Goal: Task Accomplishment & Management: Manage account settings

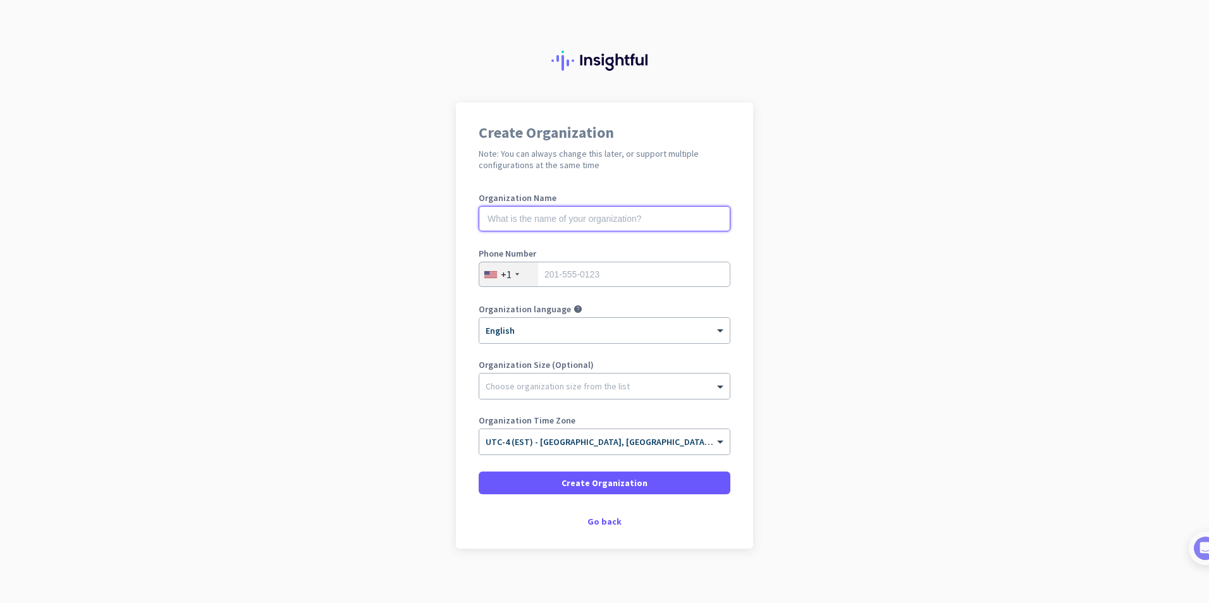
click at [572, 219] on input "text" at bounding box center [605, 218] width 252 height 25
type input "Wisedocs"
click at [516, 287] on input "tel" at bounding box center [605, 274] width 252 height 25
click at [515, 276] on div "+1" at bounding box center [508, 274] width 59 height 24
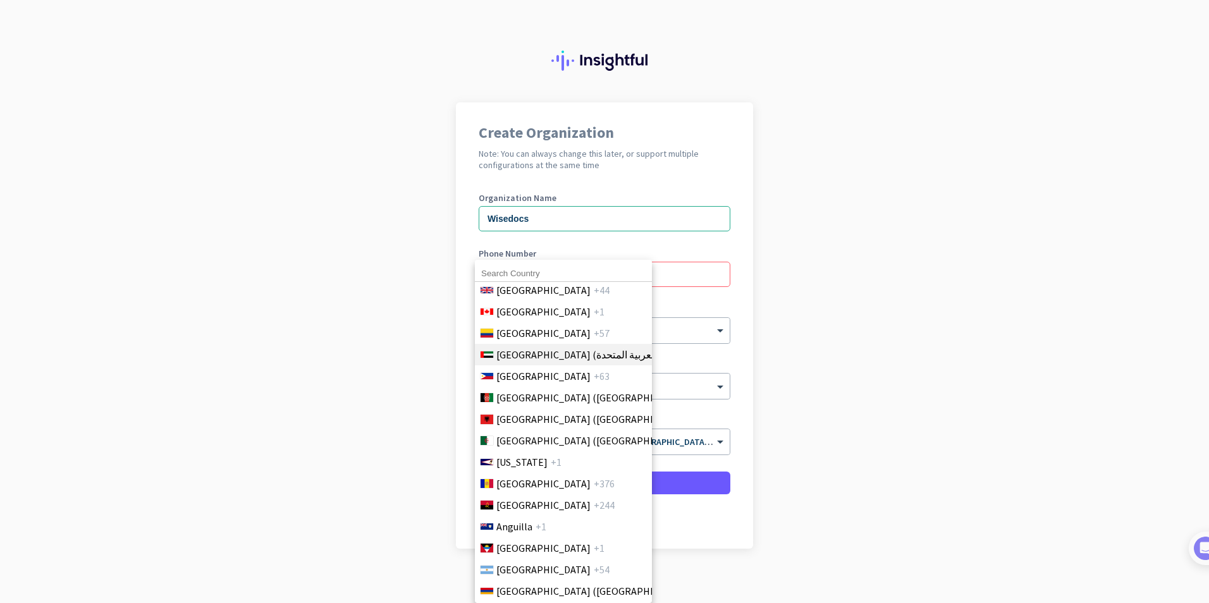
scroll to position [63, 0]
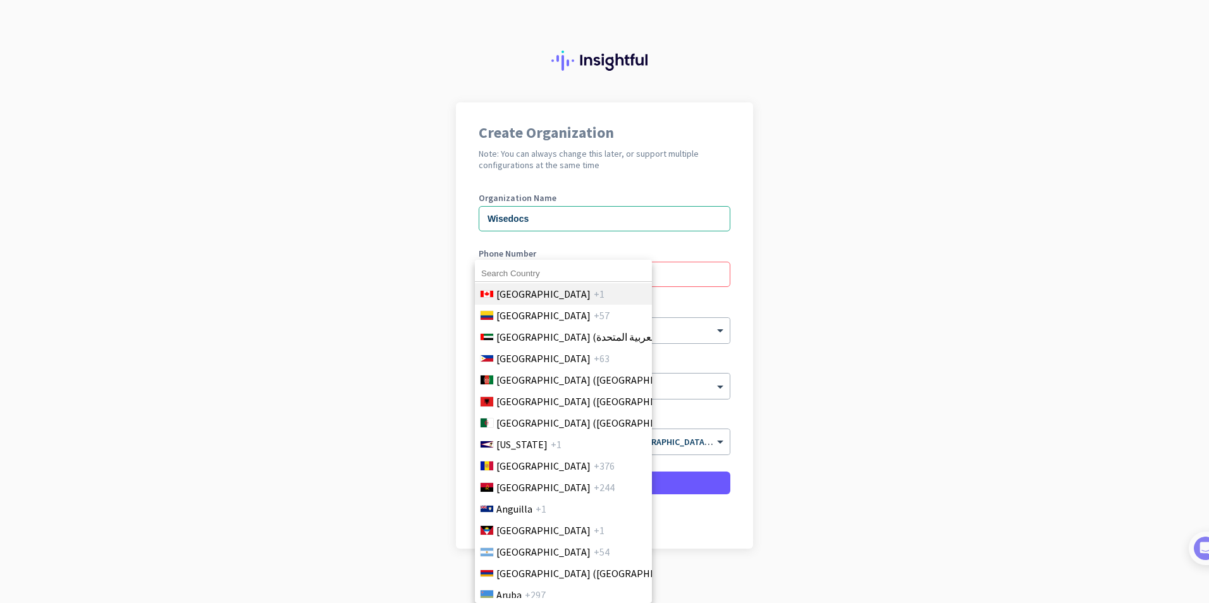
click at [520, 295] on span "Canada" at bounding box center [543, 294] width 94 height 15
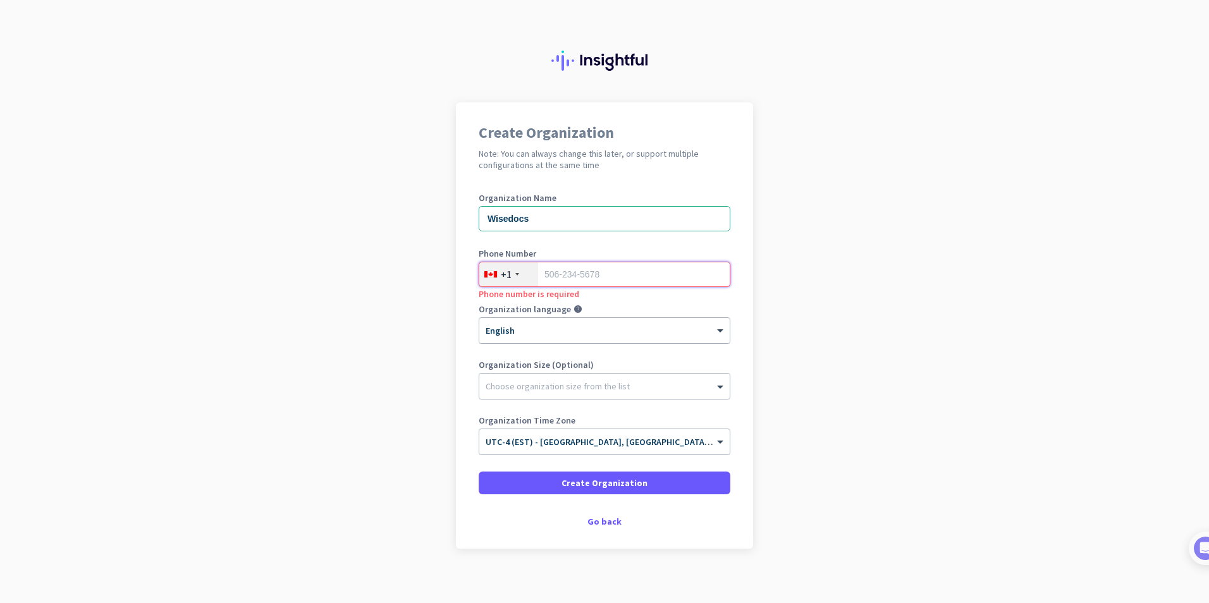
click at [584, 278] on input "tel" at bounding box center [605, 274] width 252 height 25
type input "4165262484"
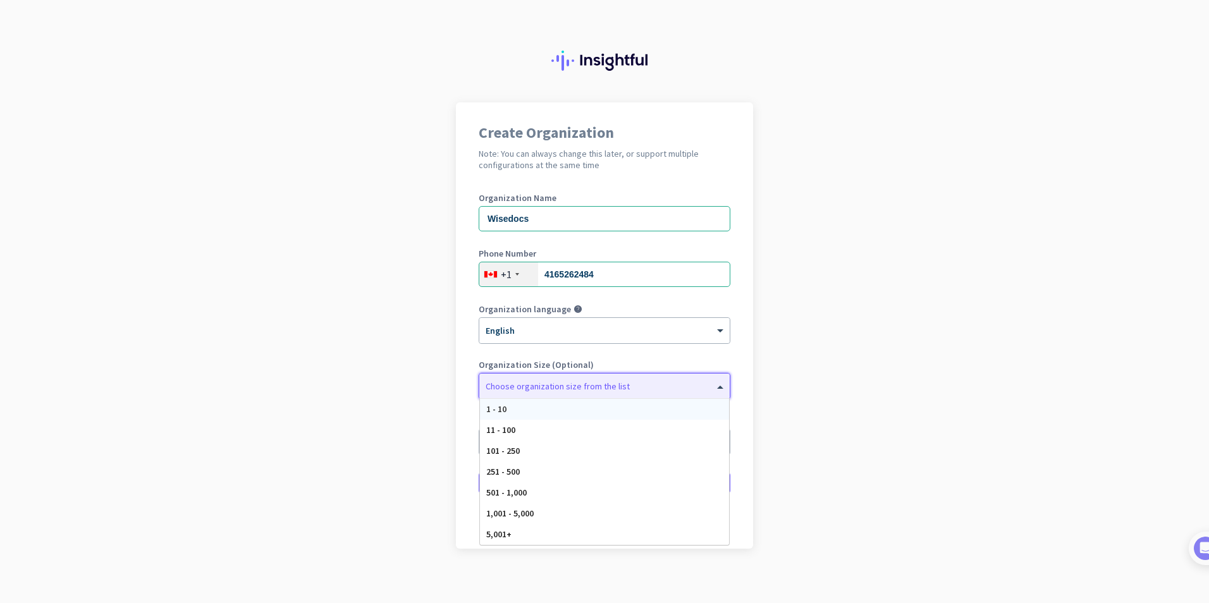
click at [536, 393] on div "Choose organization size from the list" at bounding box center [604, 386] width 250 height 25
click at [538, 385] on div at bounding box center [604, 383] width 250 height 13
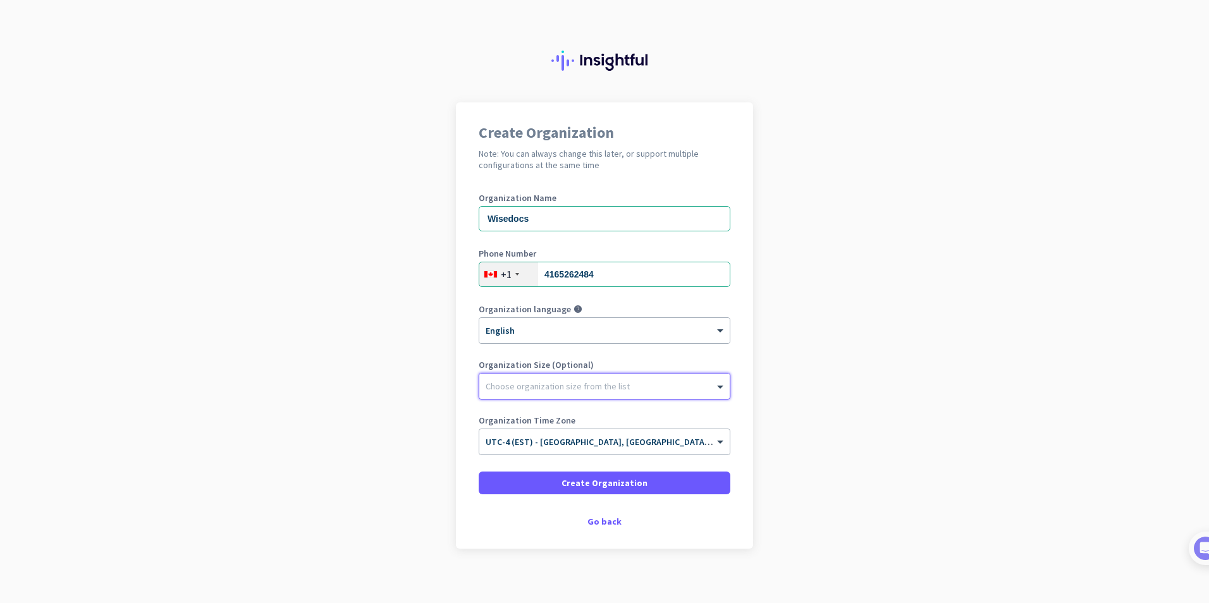
click at [538, 385] on div at bounding box center [604, 383] width 250 height 13
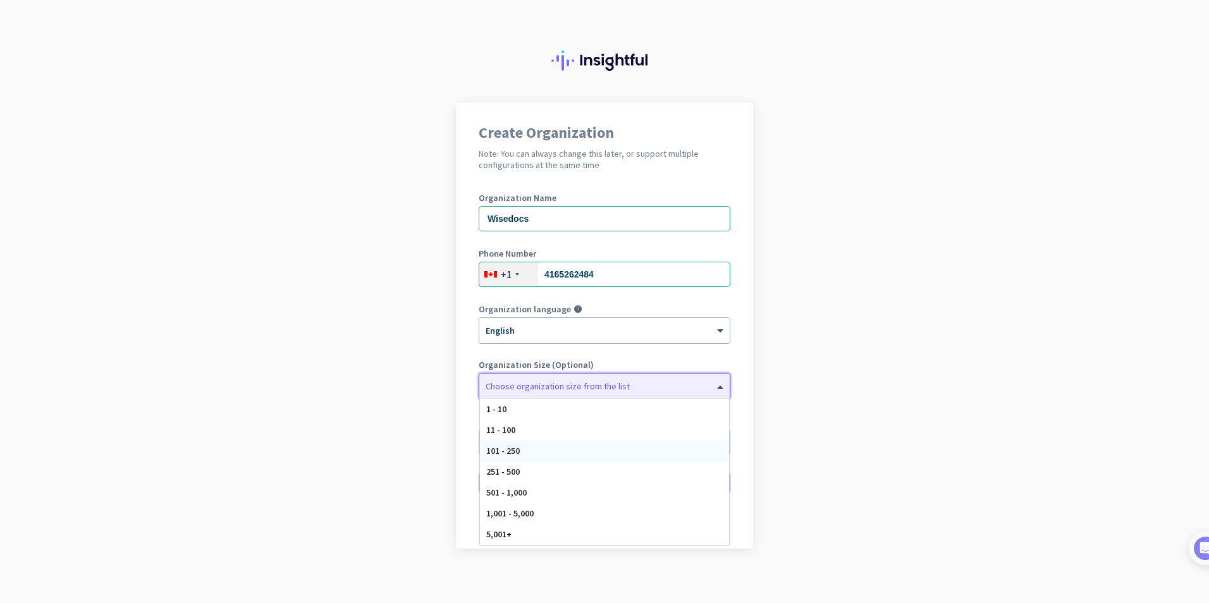
click at [517, 445] on div "101 - 250" at bounding box center [604, 451] width 249 height 21
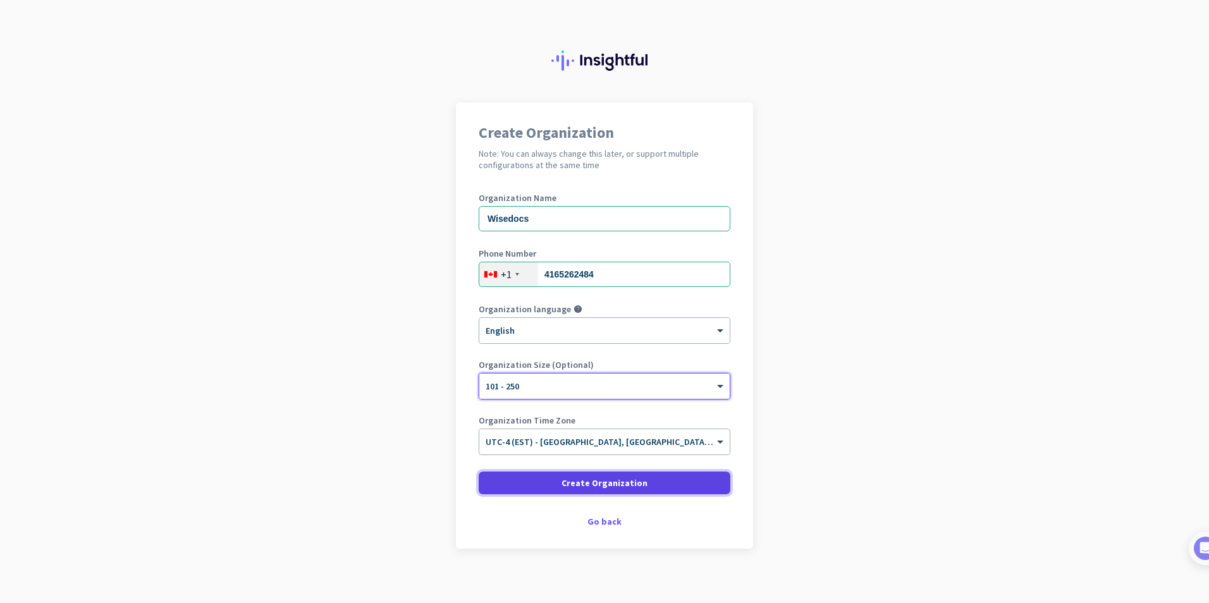
click at [622, 484] on span "Create Organization" at bounding box center [605, 483] width 86 height 13
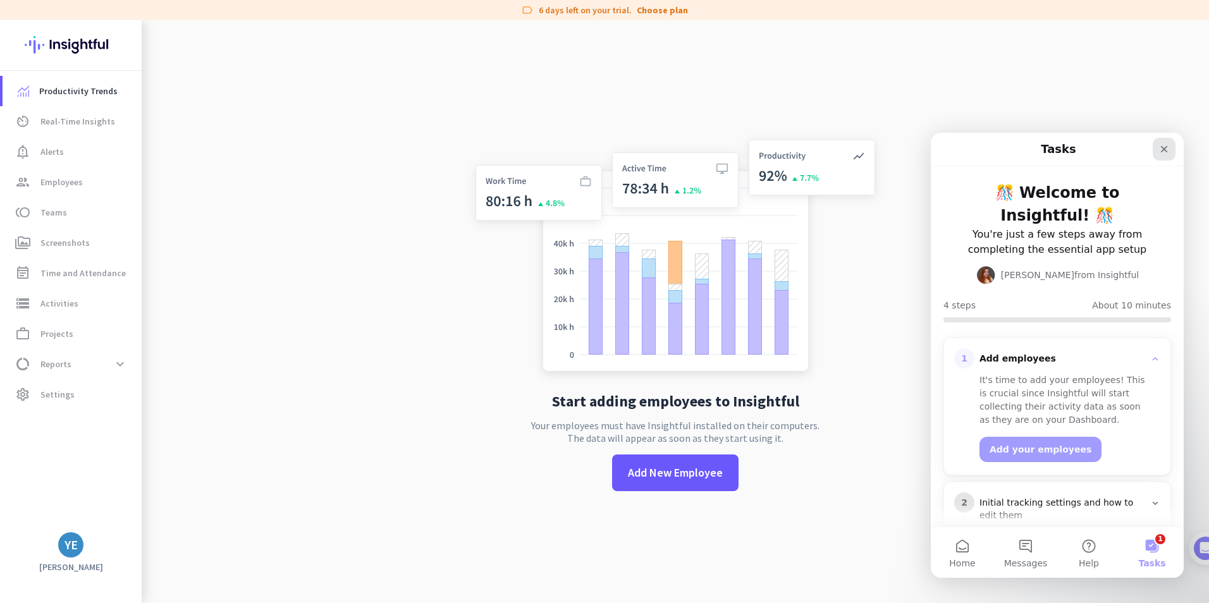
click at [1159, 145] on icon "Close" at bounding box center [1164, 149] width 10 height 10
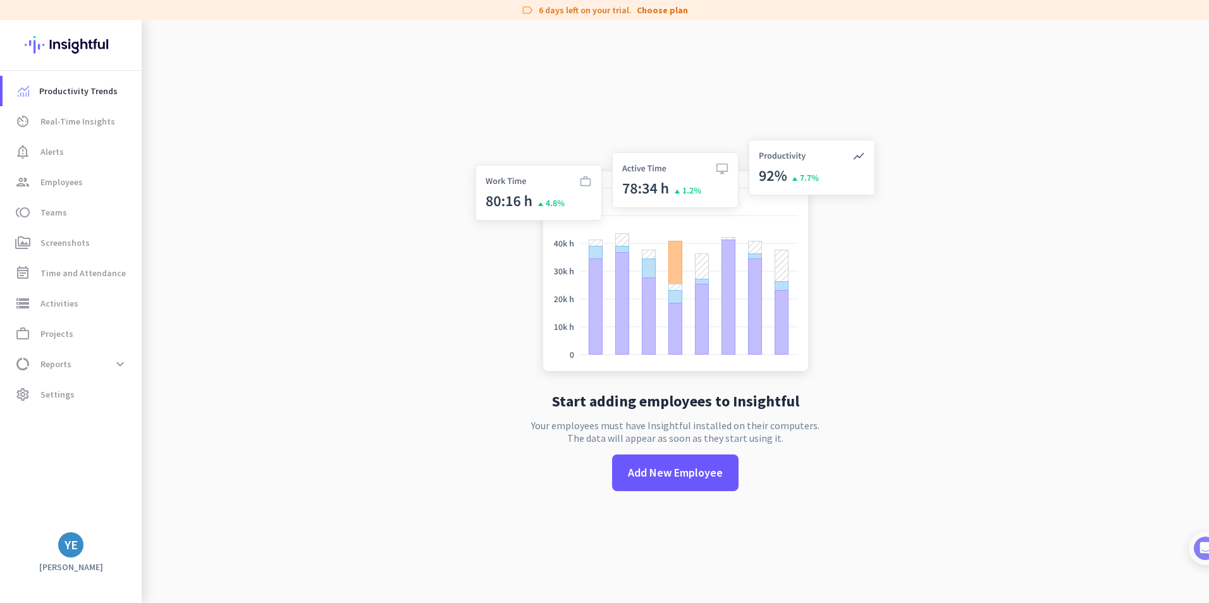
click at [69, 566] on h3 "Yesha" at bounding box center [71, 567] width 142 height 11
click at [75, 552] on div "YE" at bounding box center [71, 545] width 13 height 13
click at [70, 399] on div at bounding box center [604, 301] width 1209 height 603
click at [51, 397] on span "Settings" at bounding box center [57, 394] width 34 height 15
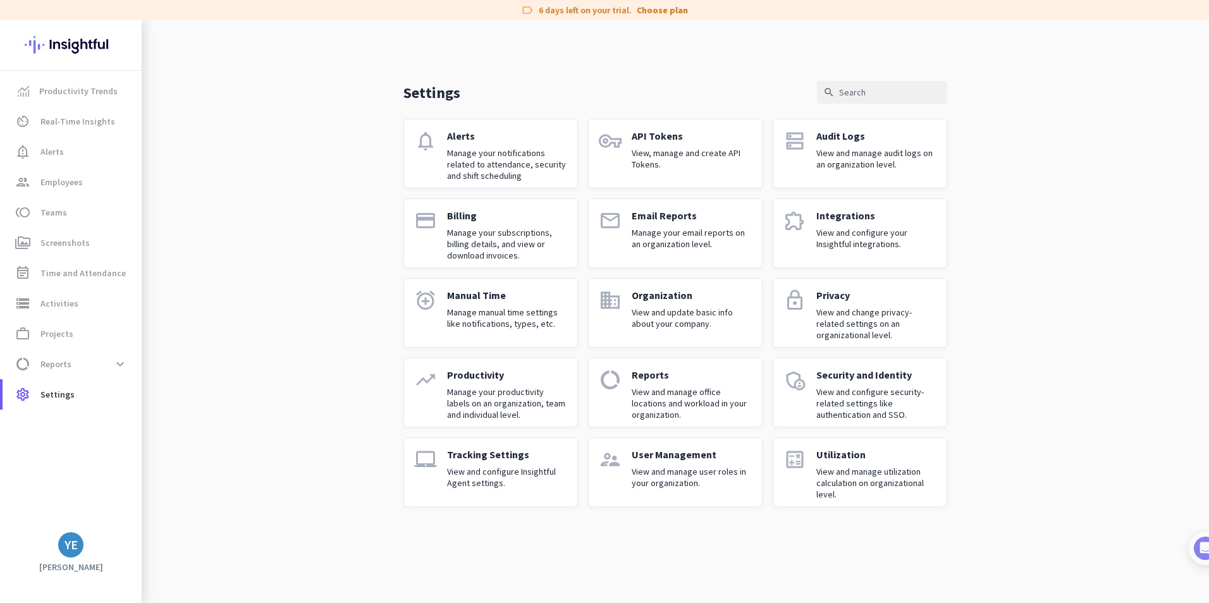
click at [59, 554] on app-letter-avatar "YE" at bounding box center [70, 545] width 25 height 25
click at [105, 525] on span "Sign out" at bounding box center [138, 520] width 77 height 11
